Goal: Transaction & Acquisition: Purchase product/service

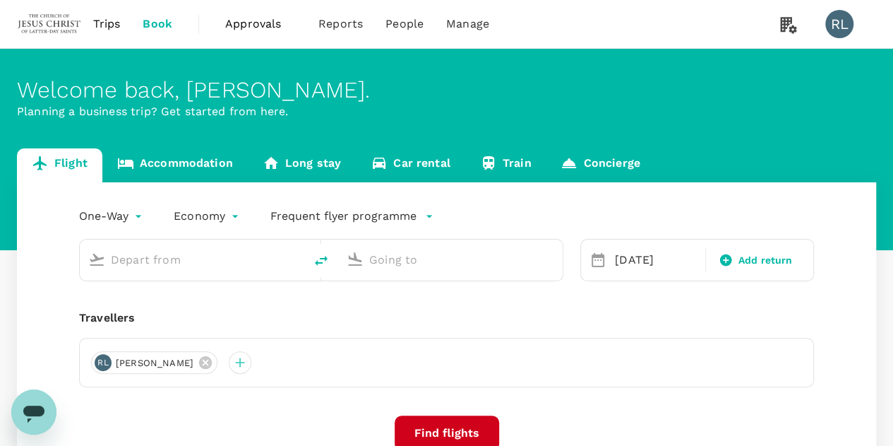
type input "Sibu (SBW)"
type input "Kuching Intl (KCH)"
type input "Sibu (SBW)"
type input "Kuching Intl (KCH)"
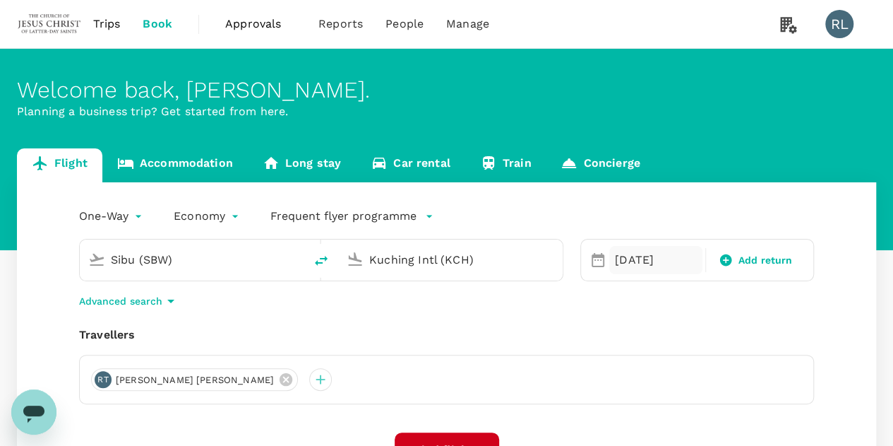
click at [639, 258] on div "[DATE]" at bounding box center [655, 260] width 93 height 28
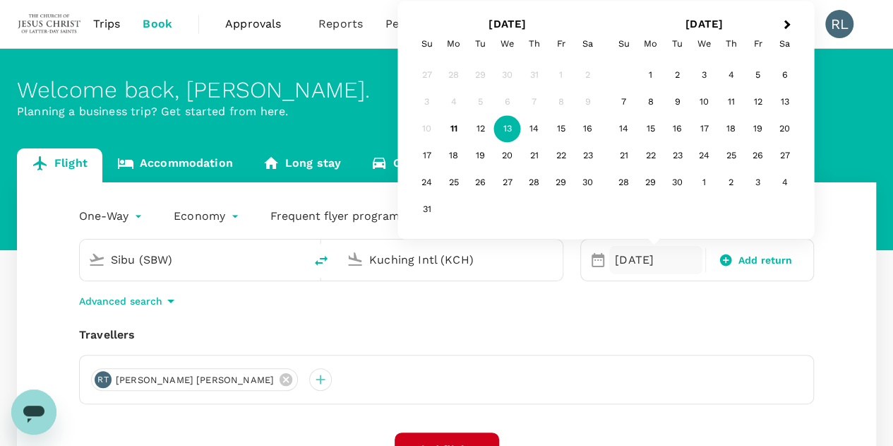
click at [427, 210] on div "31" at bounding box center [427, 209] width 27 height 27
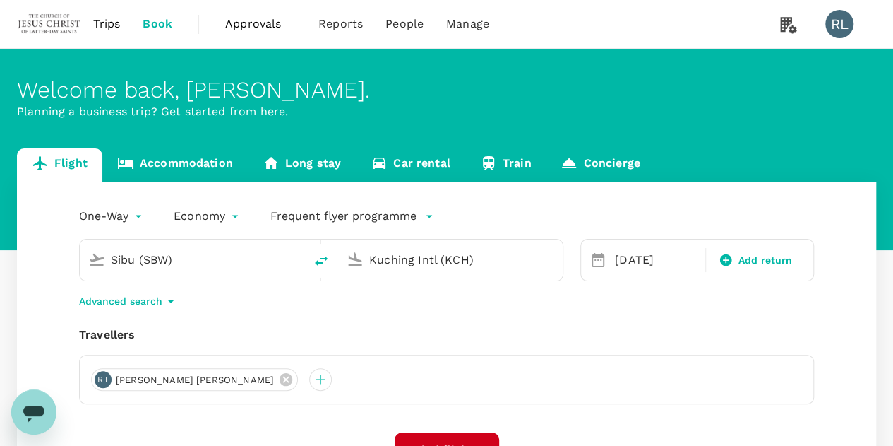
click at [195, 261] on input "Sibu (SBW)" at bounding box center [193, 260] width 164 height 22
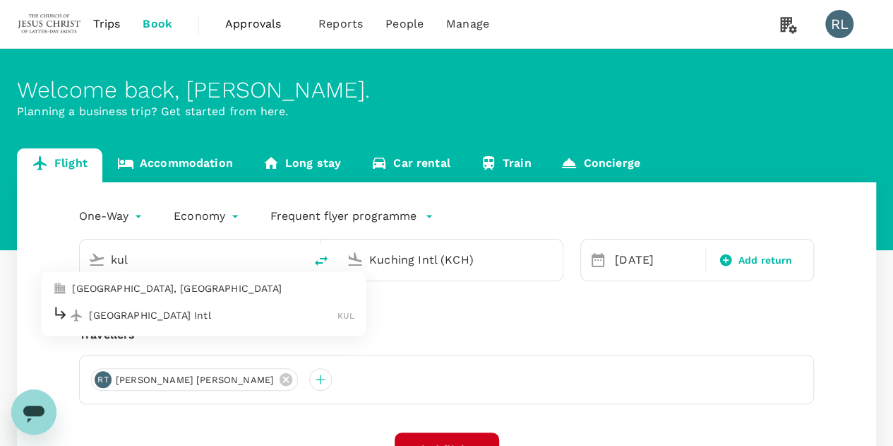
click at [137, 313] on p "[GEOGRAPHIC_DATA] Intl" at bounding box center [213, 315] width 249 height 14
type input "Kuala Lumpur Intl ([GEOGRAPHIC_DATA])"
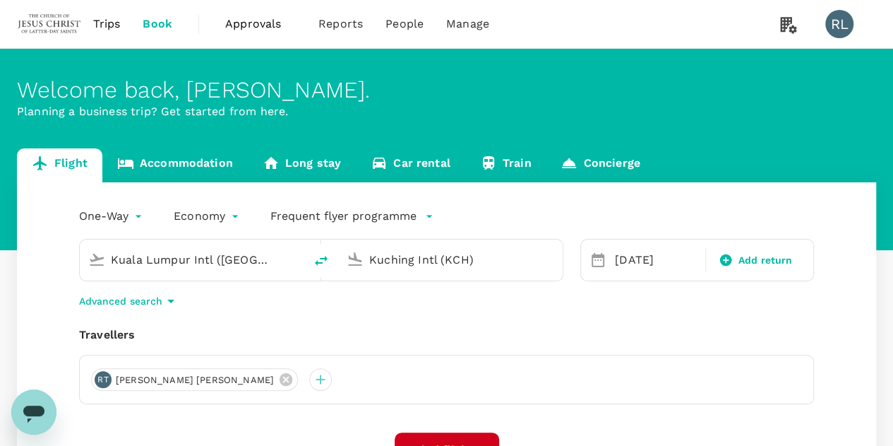
drag, startPoint x: 498, startPoint y: 256, endPoint x: 320, endPoint y: 251, distance: 178.0
click at [322, 252] on div "Kuala Lumpur Intl (KUL) Kuching Intl (KCH)" at bounding box center [321, 260] width 484 height 42
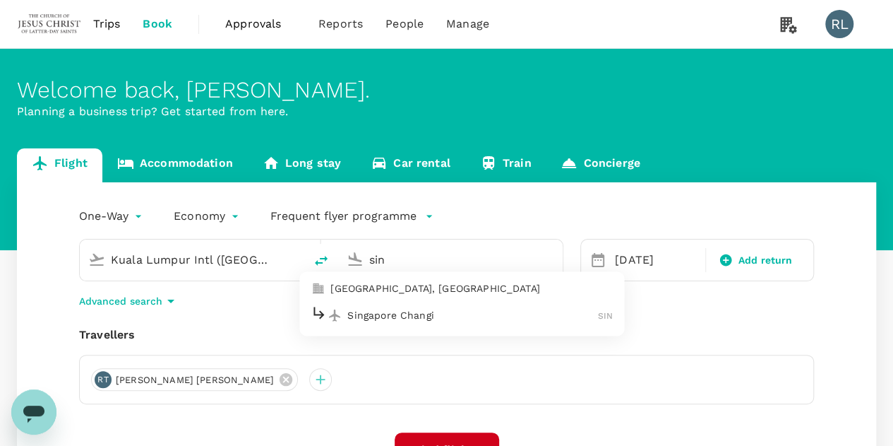
click at [389, 311] on p "Singapore Changi" at bounding box center [472, 315] width 251 height 14
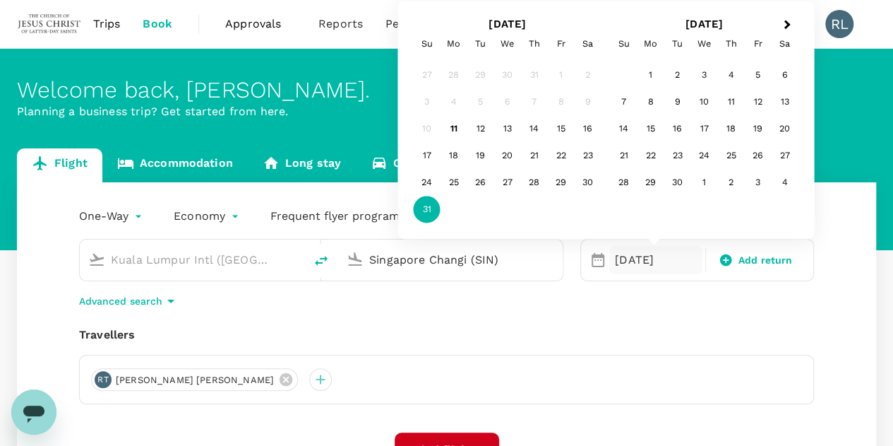
type input "Singapore Changi (SIN)"
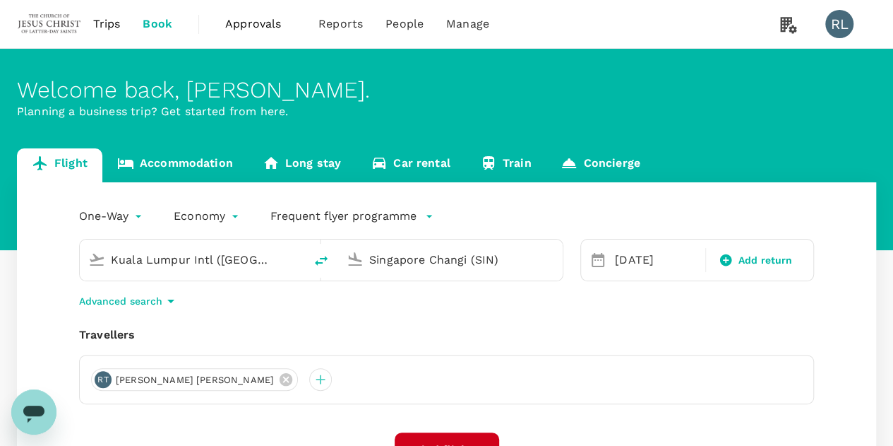
click at [591, 326] on div "Travellers" at bounding box center [446, 334] width 735 height 17
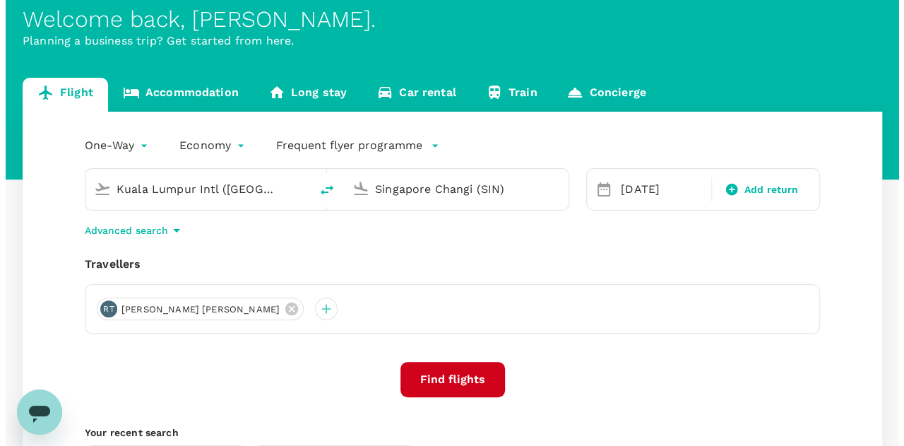
scroll to position [141, 0]
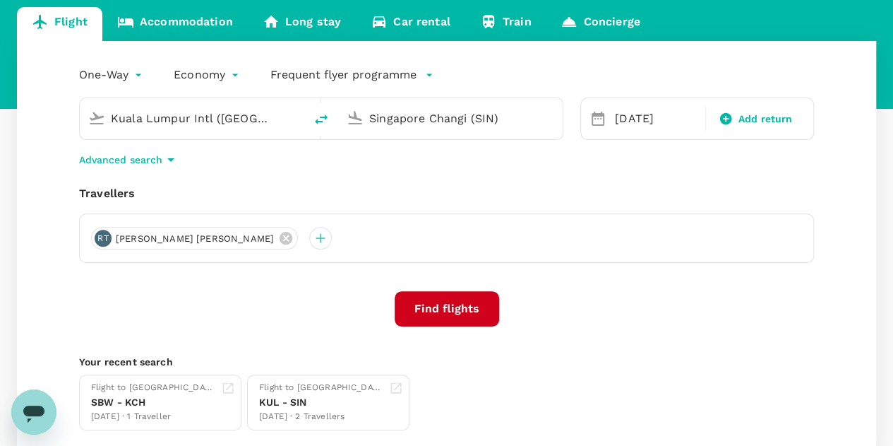
click at [450, 309] on button "Find flights" at bounding box center [447, 308] width 105 height 35
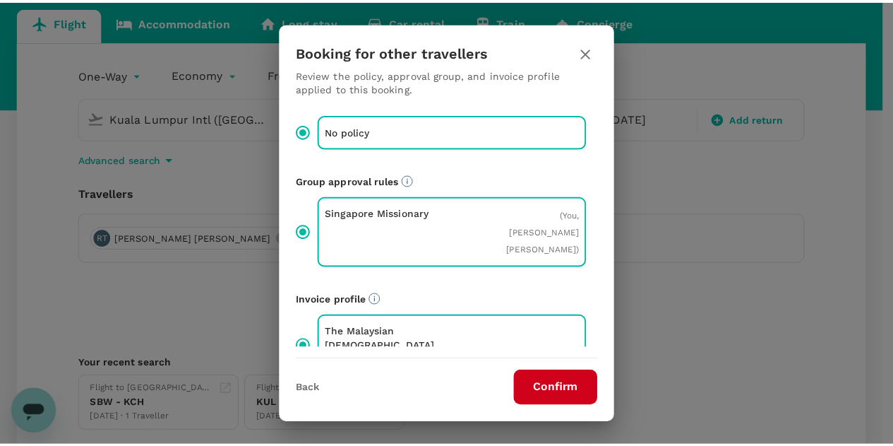
scroll to position [101, 0]
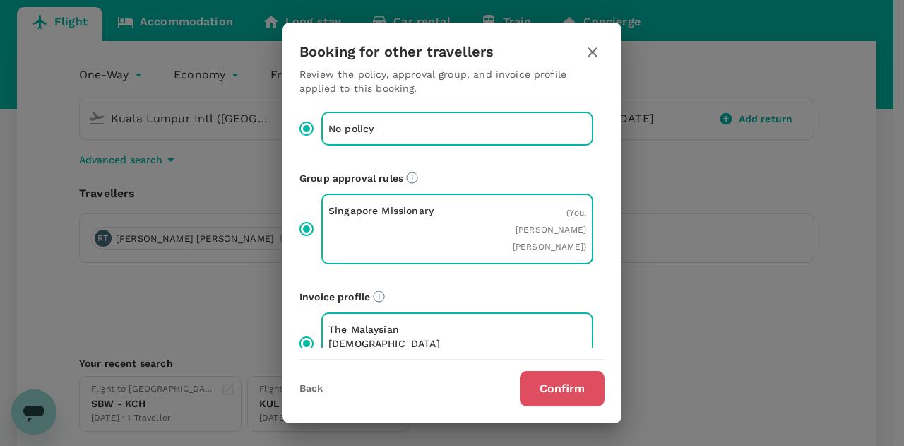
click at [559, 386] on button "Confirm" at bounding box center [562, 388] width 85 height 35
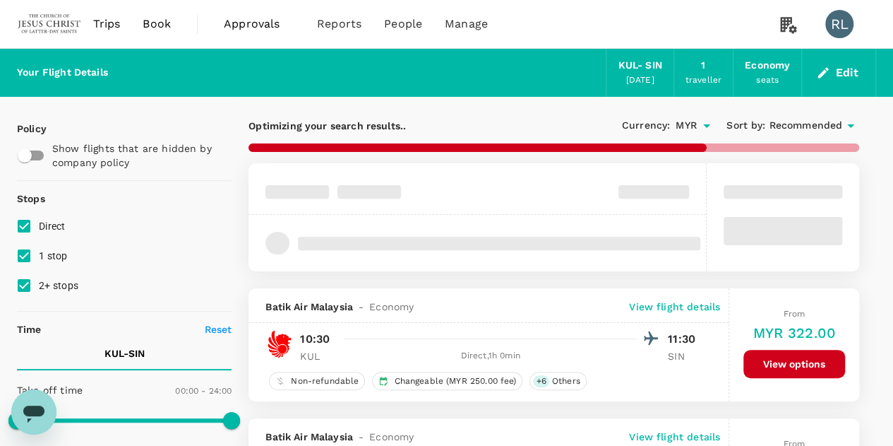
click at [795, 127] on span "Recommended" at bounding box center [805, 126] width 73 height 16
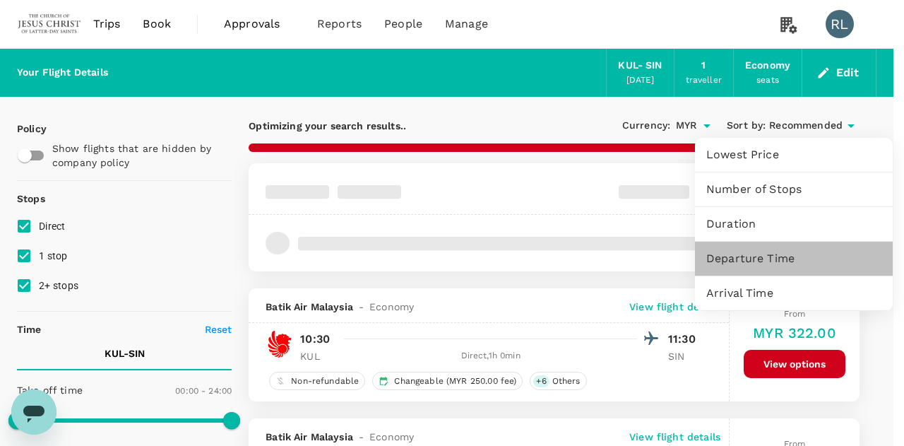
click at [738, 261] on span "Departure Time" at bounding box center [793, 258] width 175 height 17
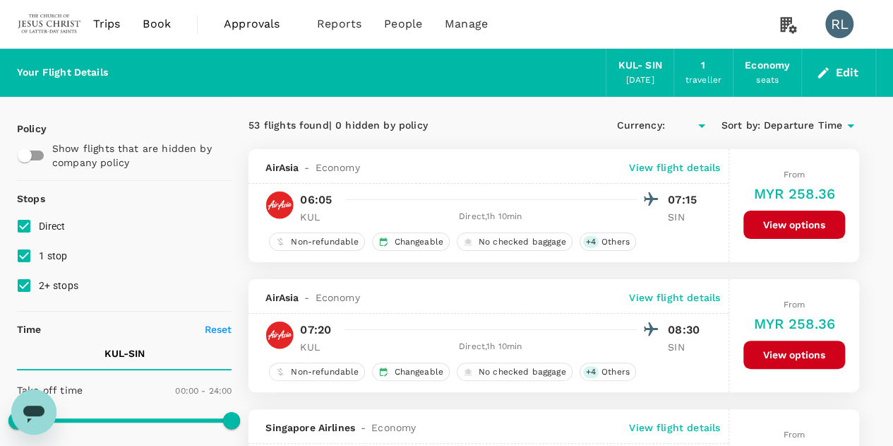
type input "MYR"
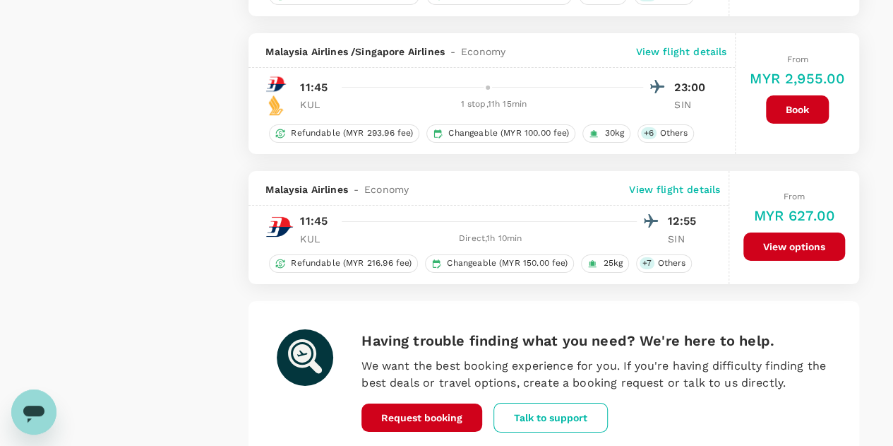
scroll to position [2613, 0]
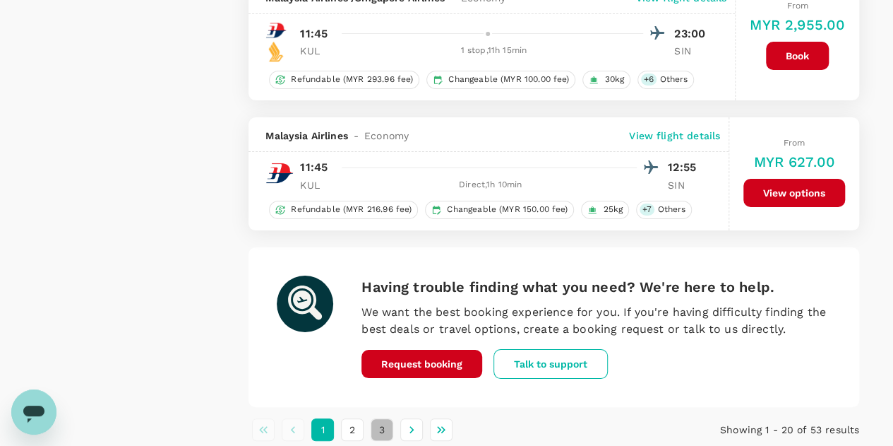
click at [380, 420] on button "3" at bounding box center [382, 429] width 23 height 23
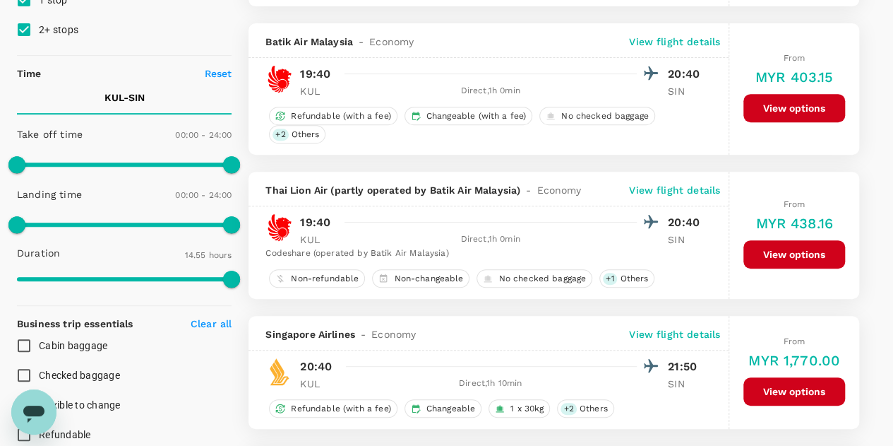
scroll to position [0, 0]
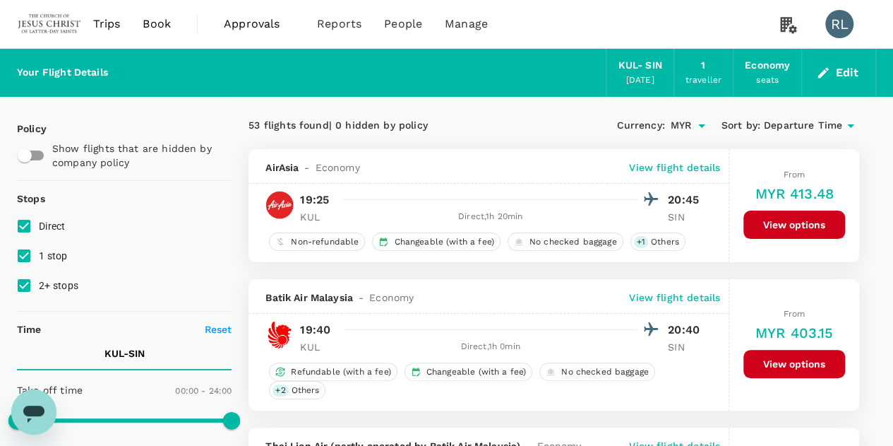
click at [816, 125] on span "Departure Time" at bounding box center [803, 126] width 78 height 16
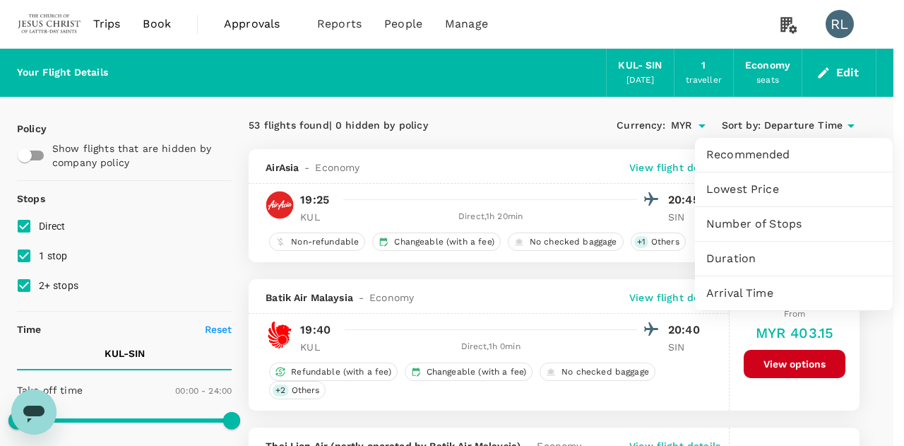
click at [19, 256] on div at bounding box center [452, 223] width 904 height 446
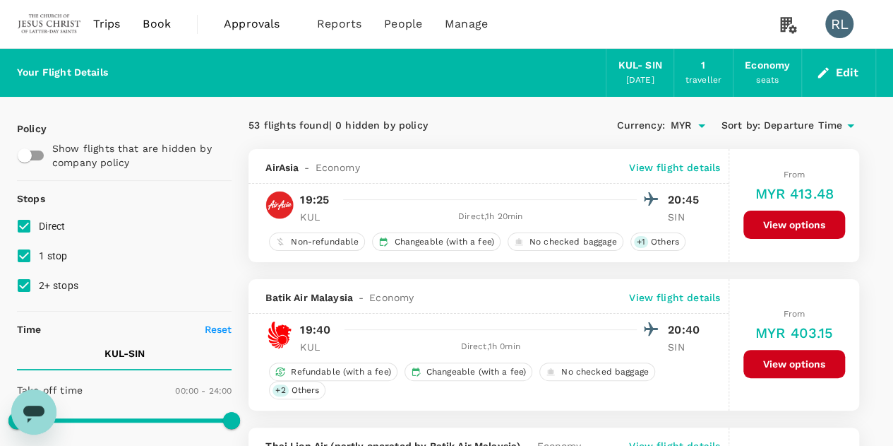
click at [28, 287] on input "2+ stops" at bounding box center [24, 285] width 30 height 30
checkbox input "false"
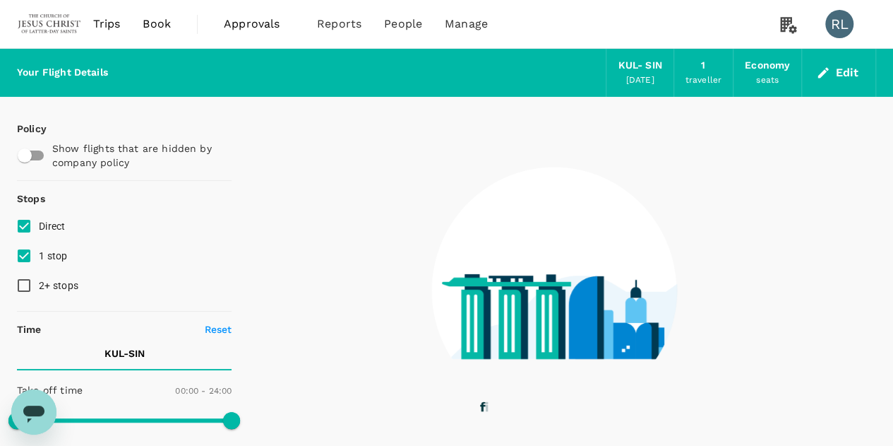
click at [28, 253] on input "1 stop" at bounding box center [24, 256] width 30 height 30
checkbox input "false"
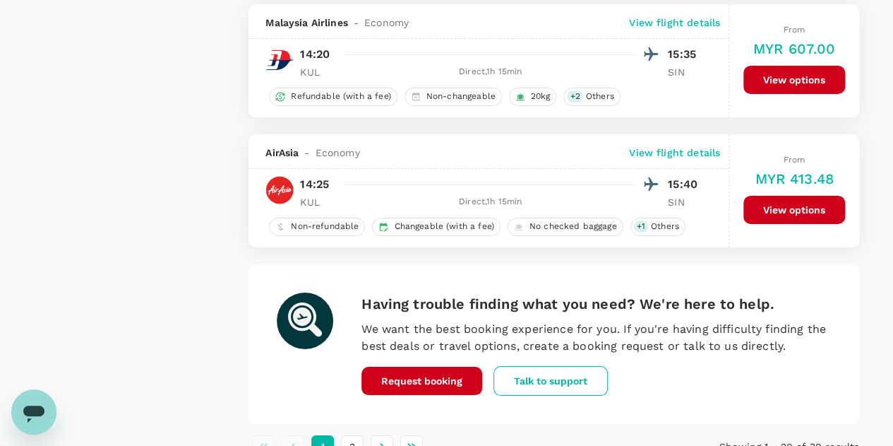
scroll to position [2614, 0]
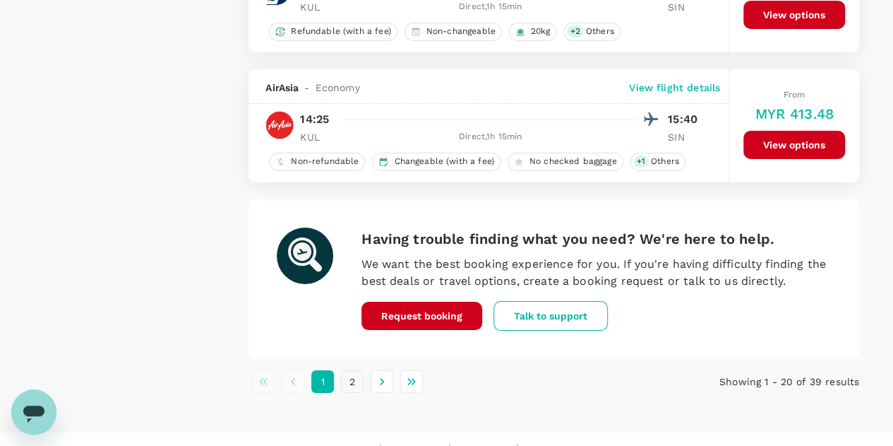
click at [347, 370] on button "2" at bounding box center [352, 381] width 23 height 23
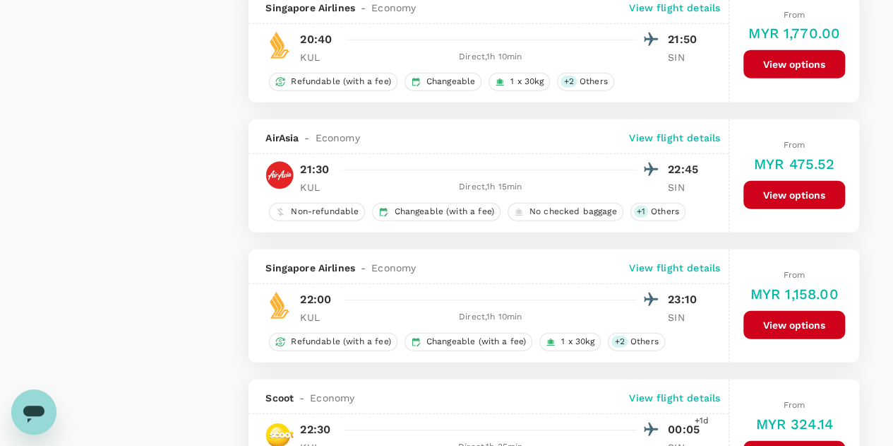
scroll to position [1765, 0]
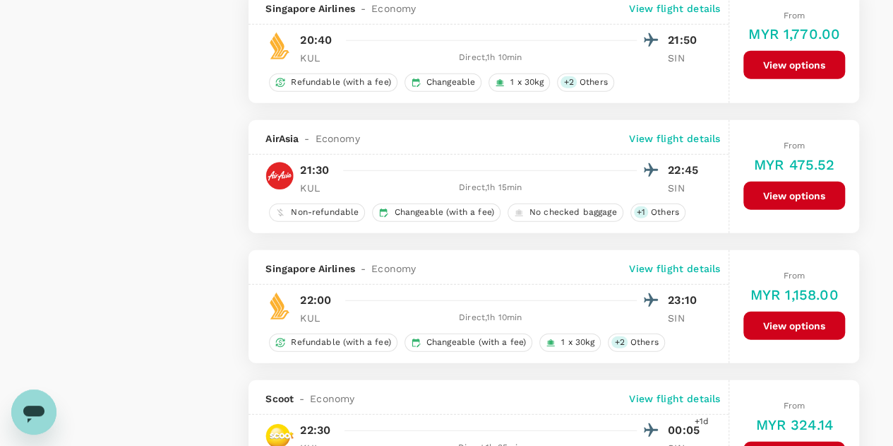
click at [668, 131] on p "View flight details" at bounding box center [674, 138] width 91 height 14
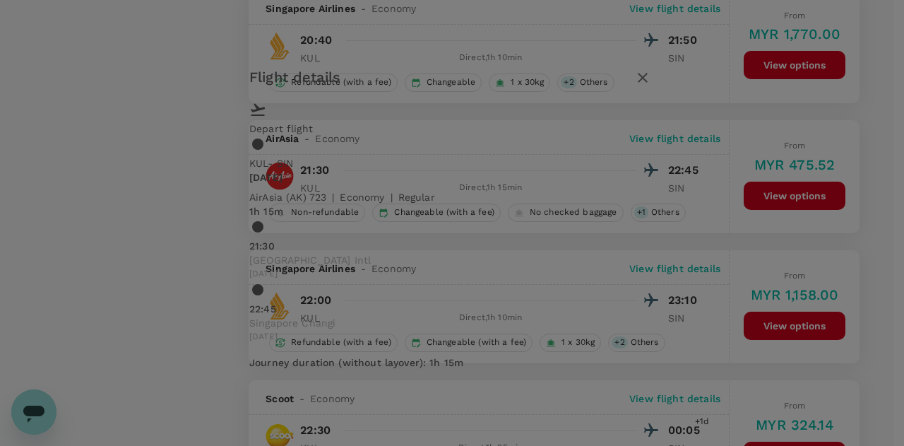
drag, startPoint x: 257, startPoint y: 191, endPoint x: 249, endPoint y: 193, distance: 8.6
click at [249, 218] on div "21:30 [GEOGRAPHIC_DATA] Intl [DATE] 22:45 [GEOGRAPHIC_DATA] [GEOGRAPHIC_DATA] […" at bounding box center [451, 281] width 405 height 126
click at [651, 86] on icon "button" at bounding box center [642, 77] width 17 height 17
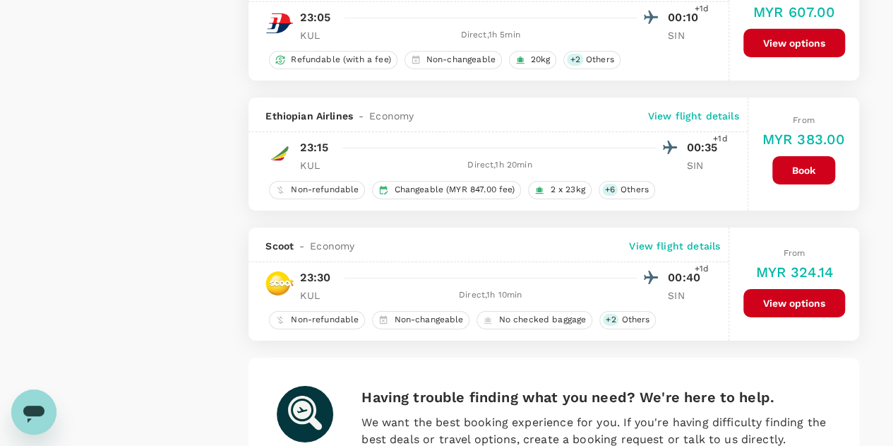
scroll to position [2330, 0]
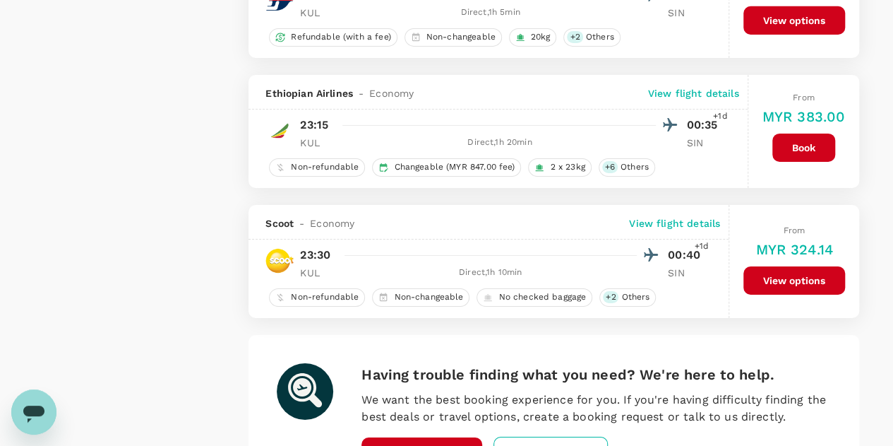
click at [674, 216] on p "View flight details" at bounding box center [674, 223] width 91 height 14
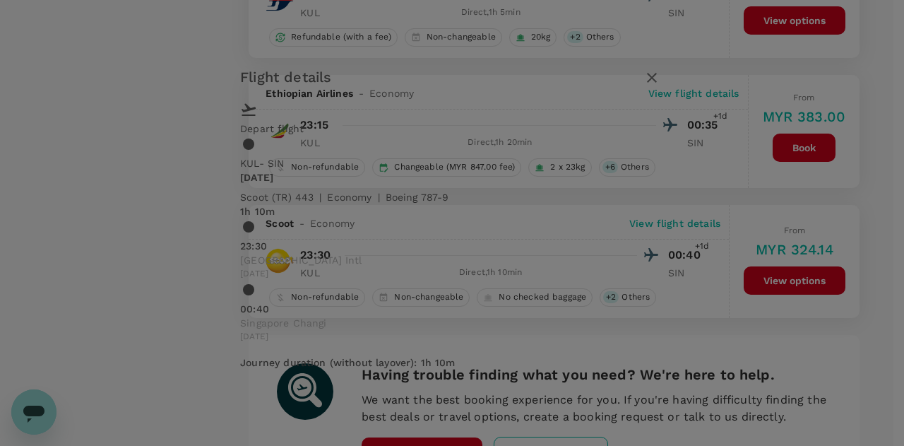
click at [657, 83] on icon "button" at bounding box center [652, 78] width 10 height 10
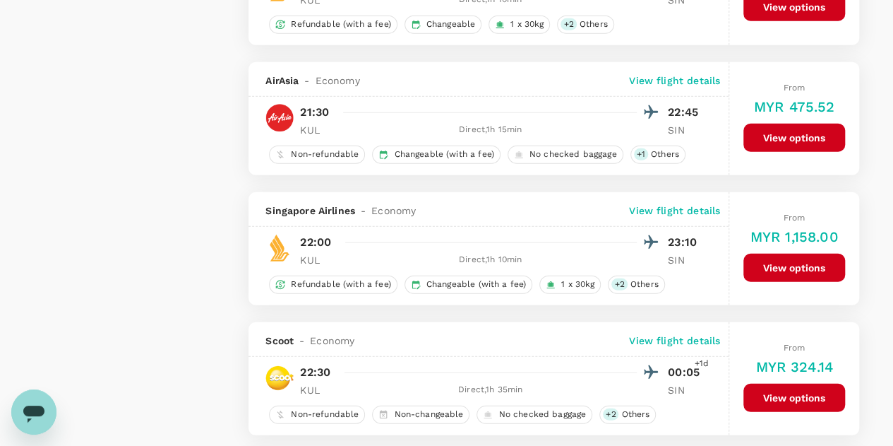
scroll to position [1765, 0]
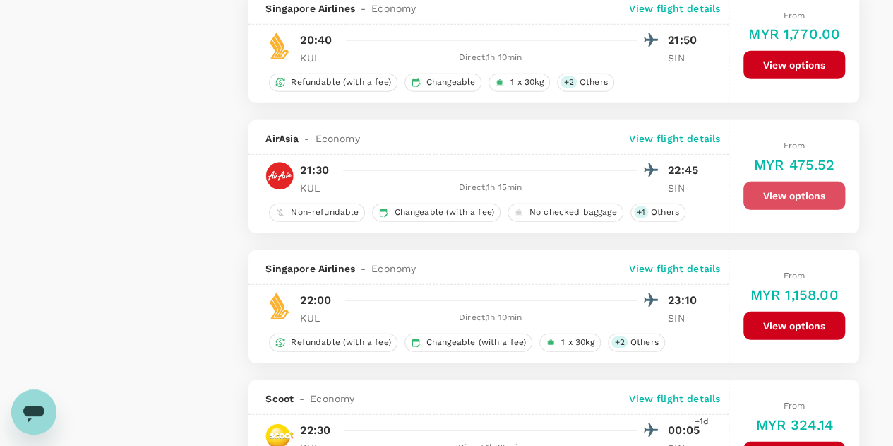
click at [768, 186] on button "View options" at bounding box center [795, 195] width 102 height 28
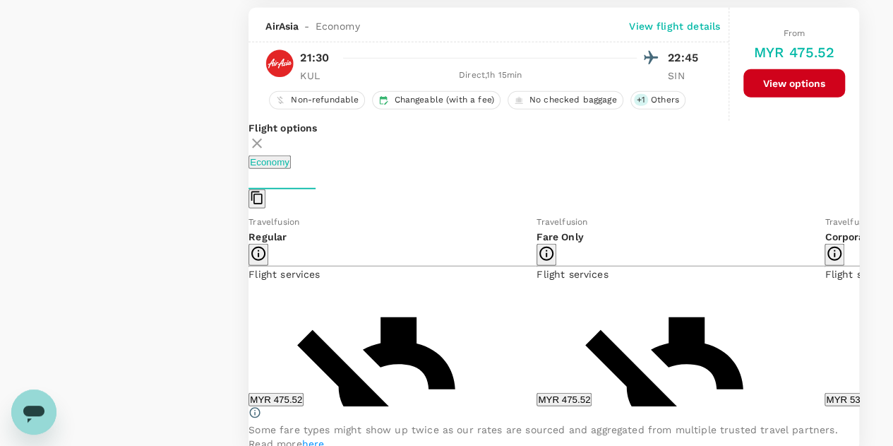
scroll to position [1878, 0]
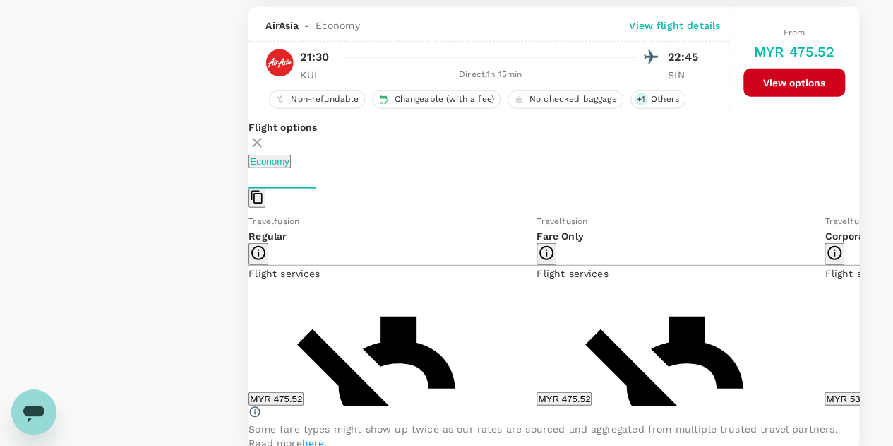
click at [304, 395] on button "MYR 475.52" at bounding box center [276, 398] width 55 height 13
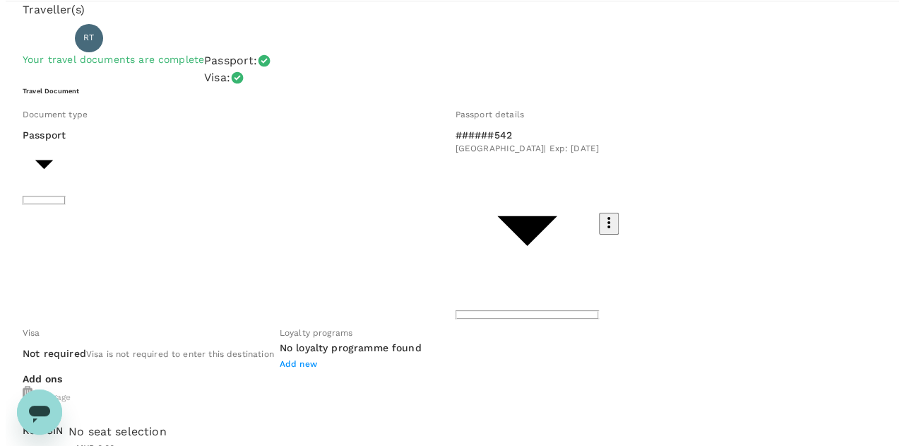
scroll to position [71, 0]
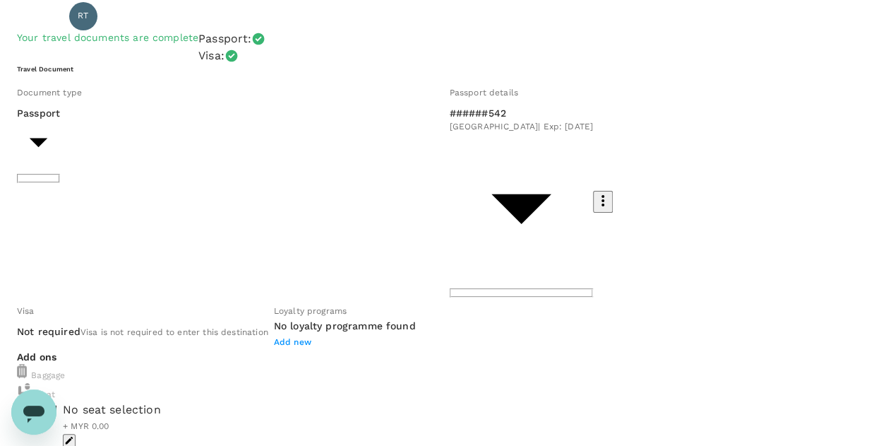
click at [57, 401] on span at bounding box center [57, 401] width 0 height 0
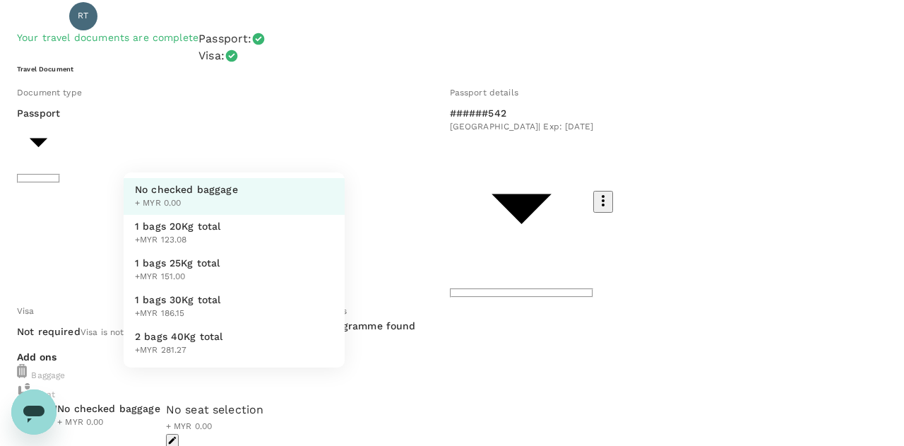
click at [701, 105] on div at bounding box center [452, 223] width 904 height 446
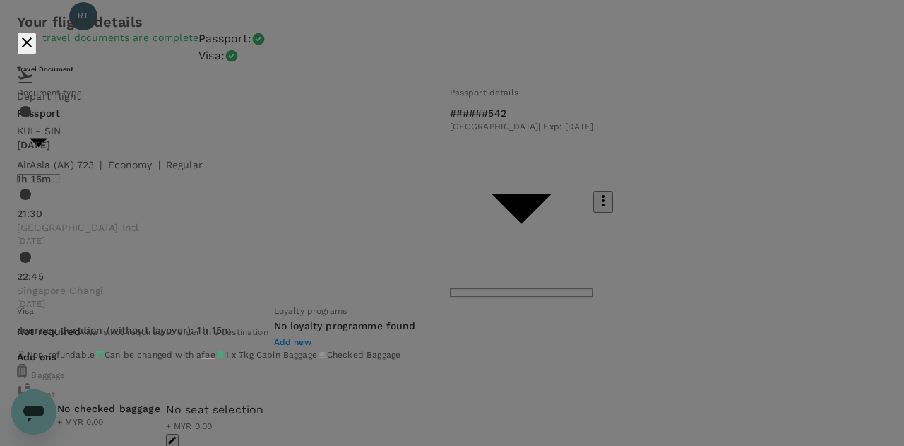
click at [35, 51] on icon "close" at bounding box center [26, 42] width 17 height 17
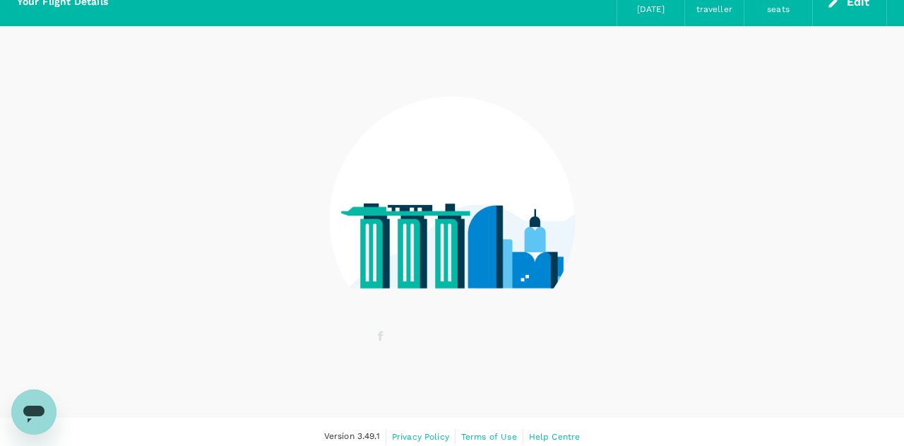
scroll to position [79, 0]
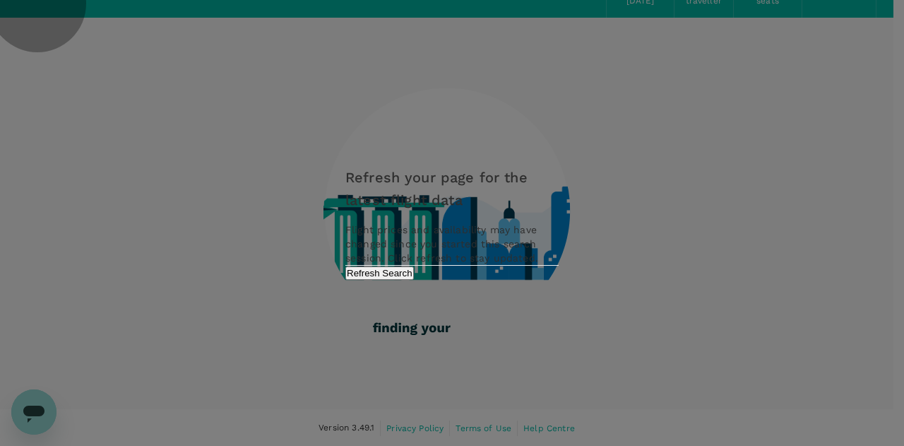
click at [414, 280] on button "Refresh Search" at bounding box center [379, 272] width 68 height 13
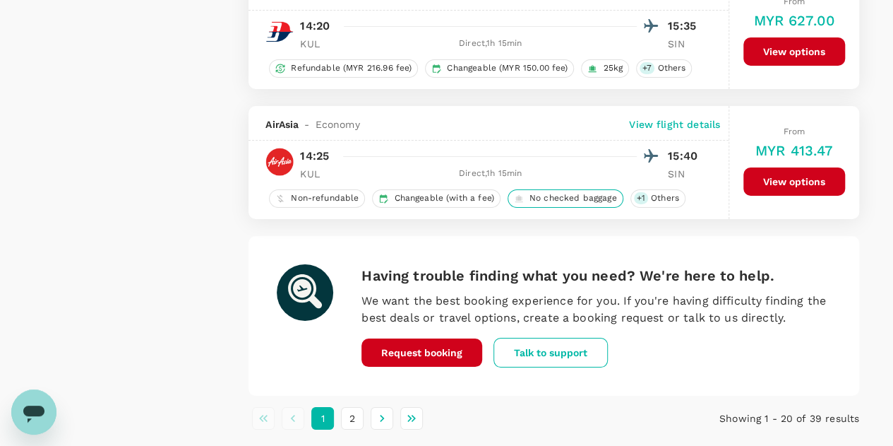
scroll to position [2626, 0]
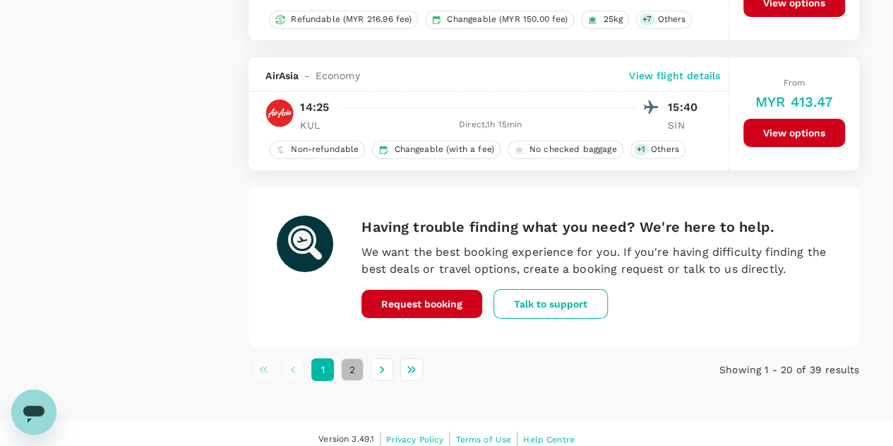
click at [348, 358] on button "2" at bounding box center [352, 369] width 23 height 23
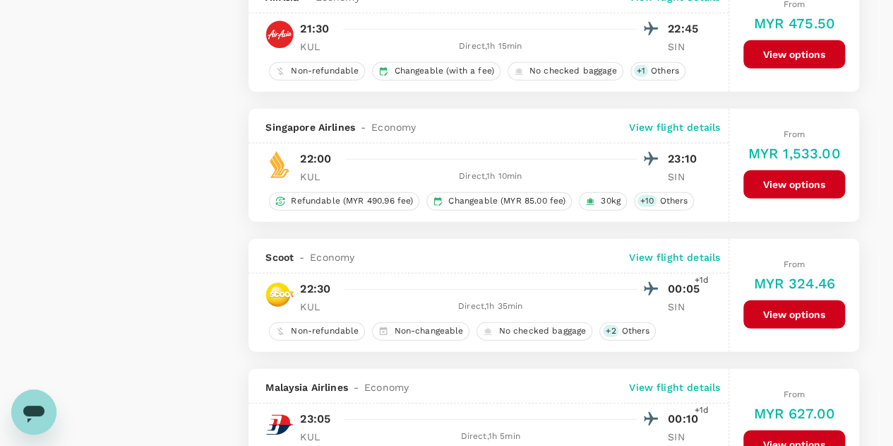
scroll to position [2330, 0]
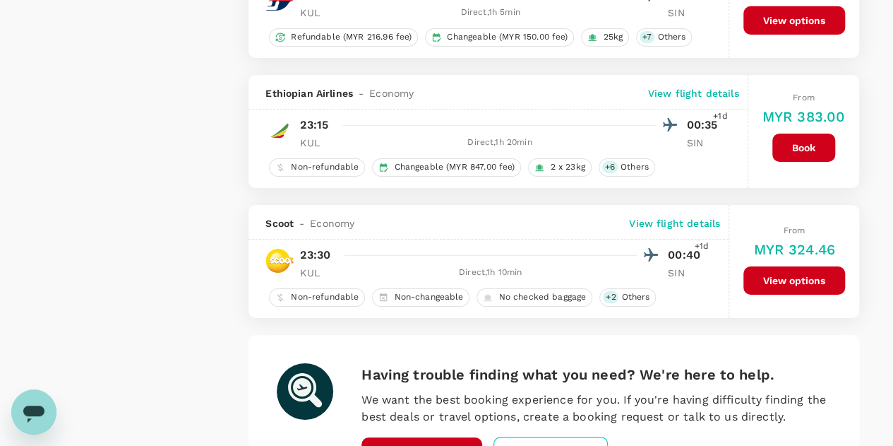
click at [782, 268] on button "View options" at bounding box center [795, 280] width 102 height 28
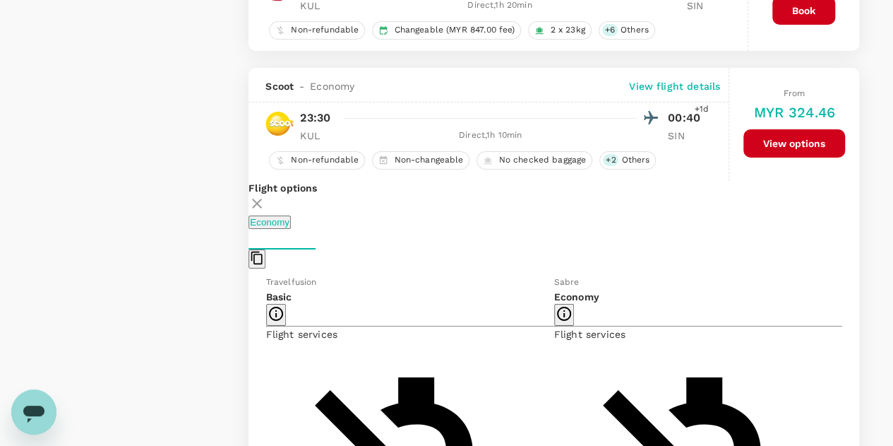
scroll to position [2455, 0]
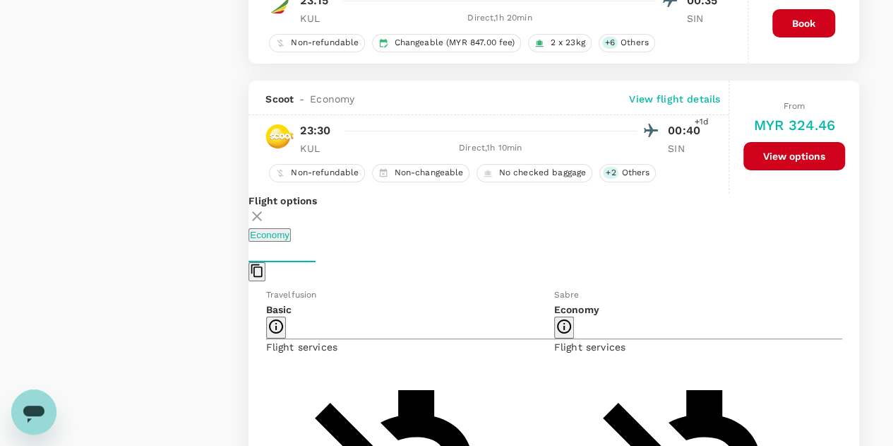
click at [664, 92] on p "View flight details" at bounding box center [674, 99] width 91 height 14
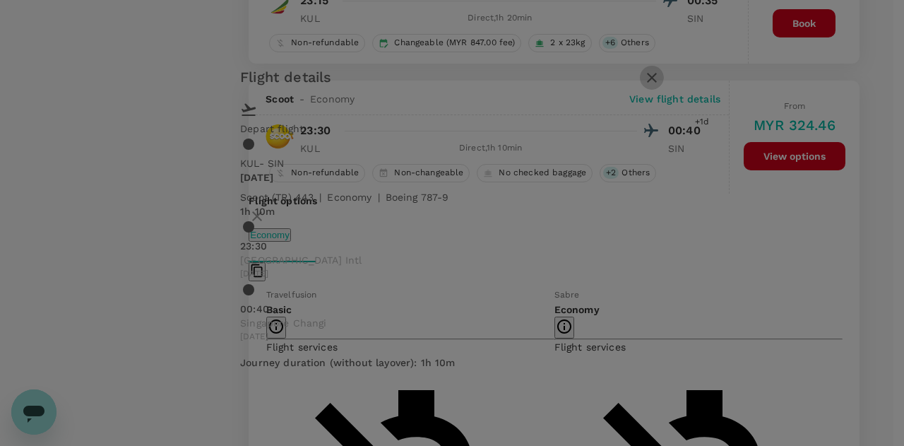
click at [657, 83] on icon "button" at bounding box center [652, 78] width 10 height 10
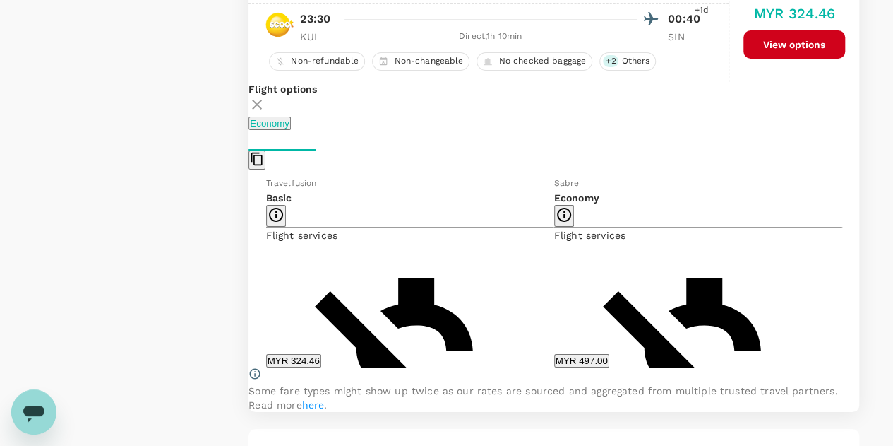
scroll to position [2596, 0]
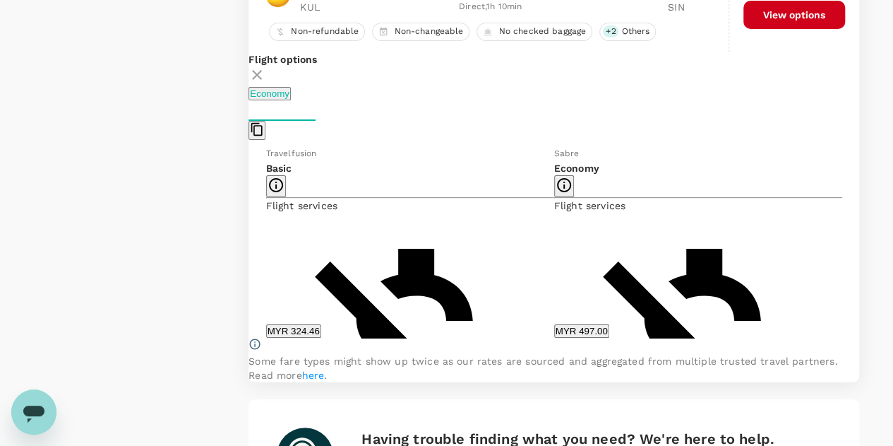
click at [321, 325] on button "MYR 324.46" at bounding box center [293, 330] width 55 height 13
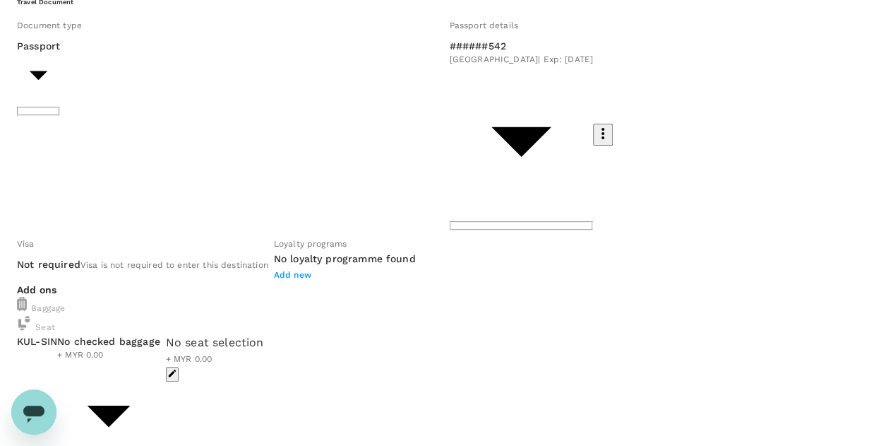
scroll to position [141, 0]
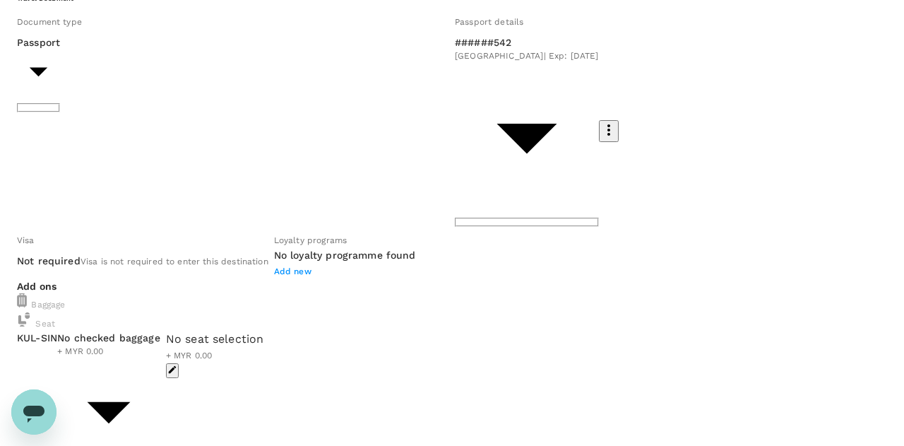
click at [309, 258] on body "Back to flight results Flight review Traveller(s) Traveller 1 : [PERSON_NAME] […" at bounding box center [452, 418] width 904 height 1119
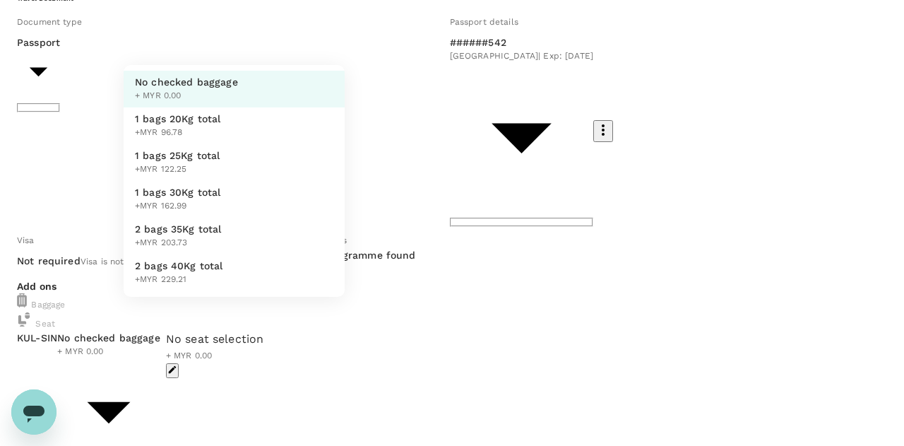
click at [696, 348] on div at bounding box center [452, 223] width 904 height 446
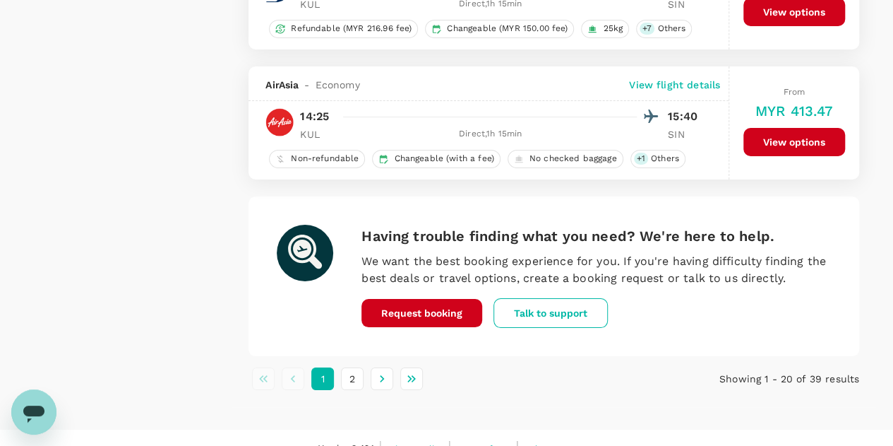
scroll to position [2626, 0]
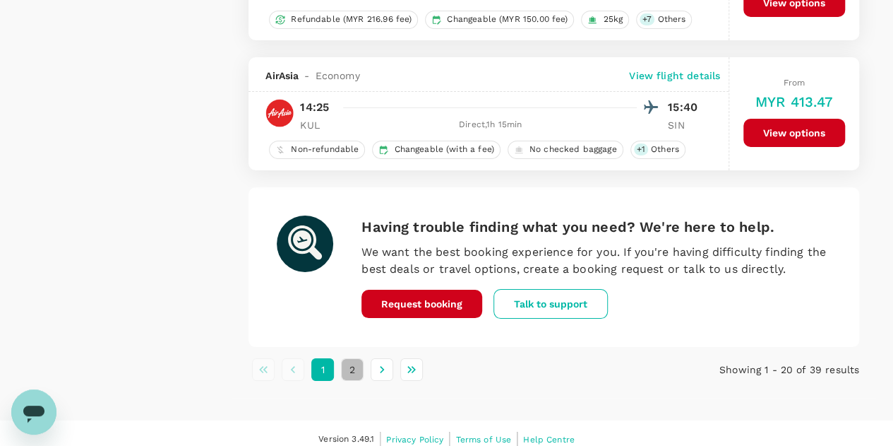
click at [356, 361] on button "2" at bounding box center [352, 369] width 23 height 23
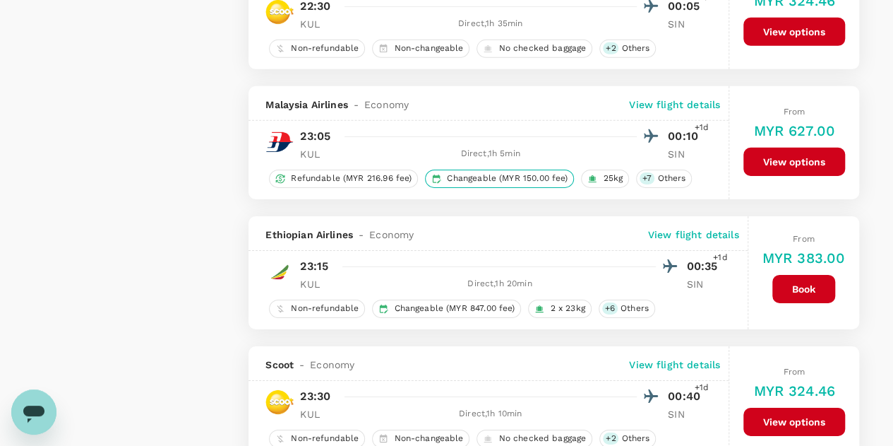
scroll to position [2118, 0]
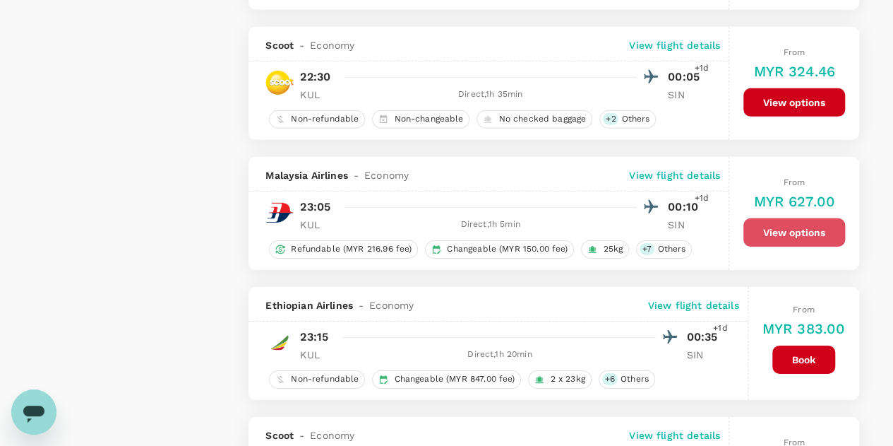
click at [785, 222] on button "View options" at bounding box center [795, 232] width 102 height 28
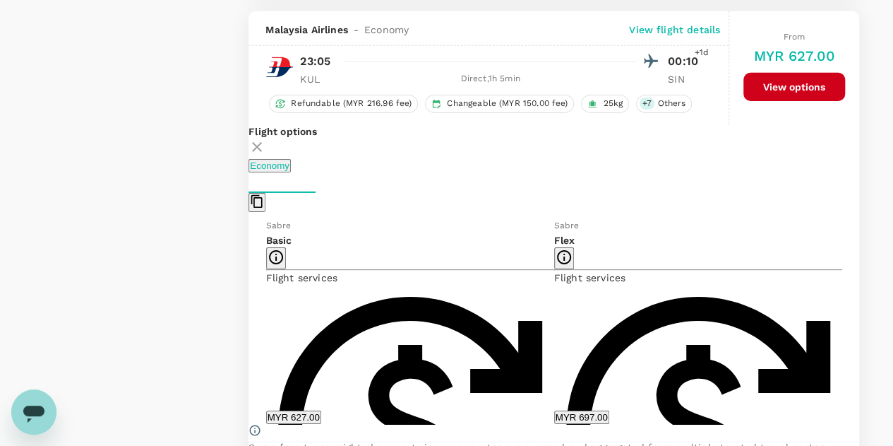
scroll to position [2267, 0]
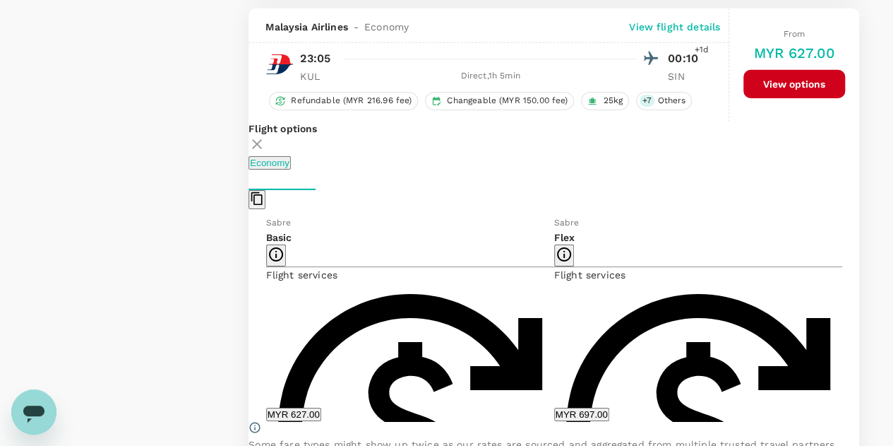
click at [585, 407] on button "MYR 697.00" at bounding box center [581, 413] width 55 height 13
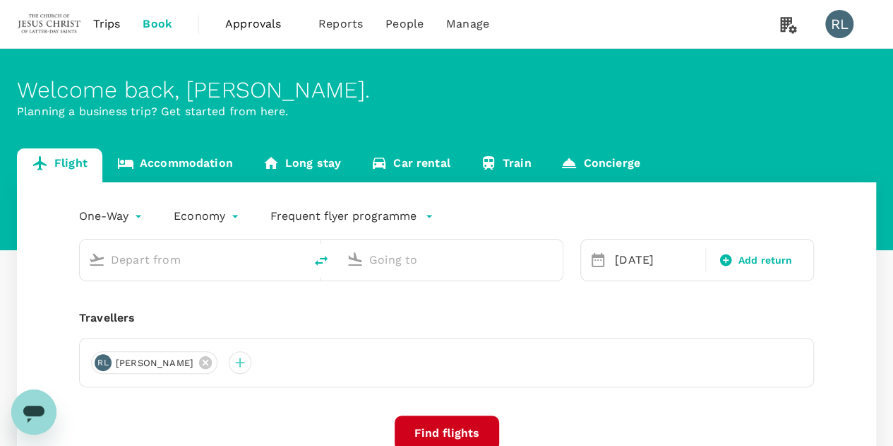
type input "Kuala Lumpur Intl ([GEOGRAPHIC_DATA])"
type input "Singapore Changi (SIN)"
type input "Kuala Lumpur Intl ([GEOGRAPHIC_DATA])"
type input "Singapore Changi (SIN)"
